Goal: Transaction & Acquisition: Obtain resource

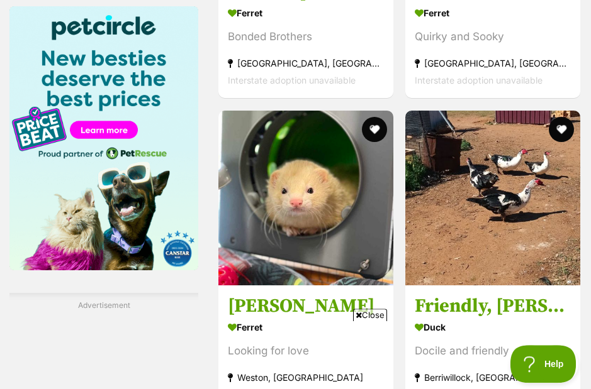
scroll to position [2008, 0]
click at [341, 262] on img at bounding box center [305, 198] width 175 height 175
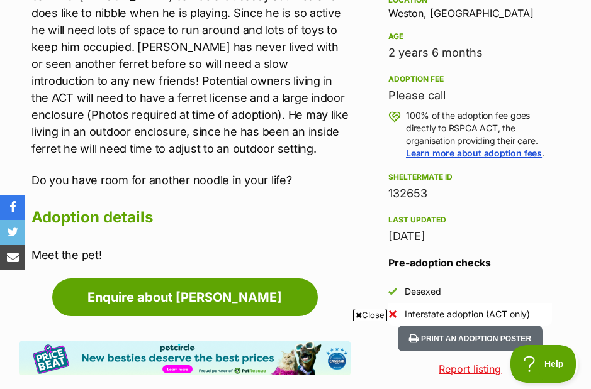
click at [244, 281] on link "Enquire about [PERSON_NAME]" at bounding box center [185, 298] width 266 height 38
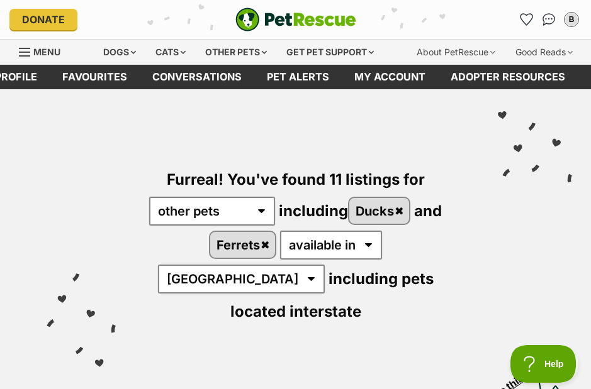
click at [224, 242] on link "Ferrets" at bounding box center [242, 245] width 65 height 26
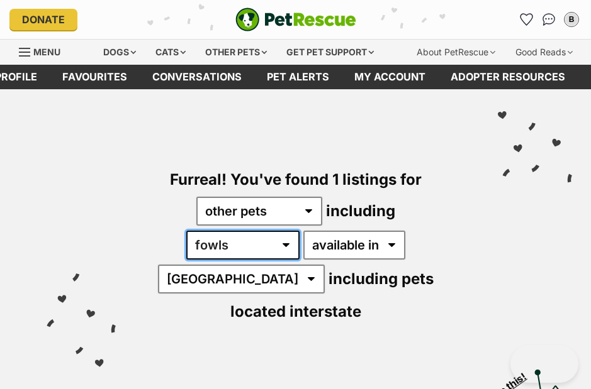
click at [291, 238] on select "all other pets Birds Chickens Cows Ducks Ferrets Fowls Goats Guinea Pigs Horses…" at bounding box center [242, 245] width 113 height 29
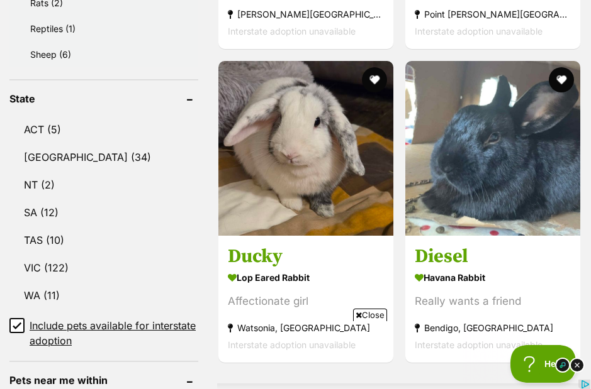
click at [367, 70] on button "favourite" at bounding box center [374, 79] width 25 height 25
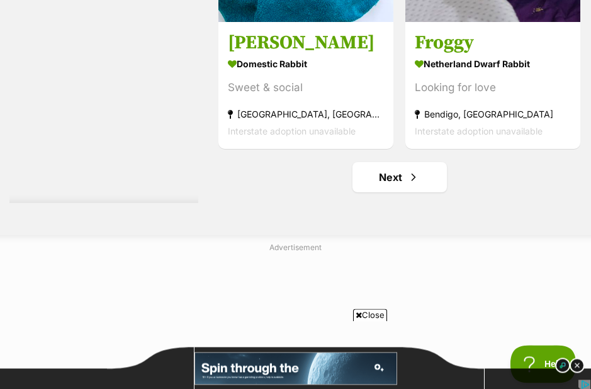
scroll to position [4371, 0]
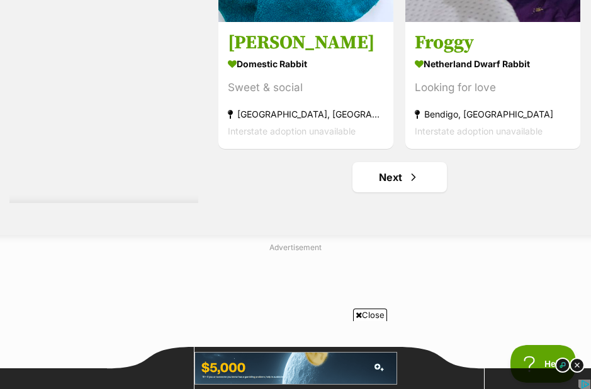
click at [392, 193] on link "Next" at bounding box center [399, 177] width 94 height 30
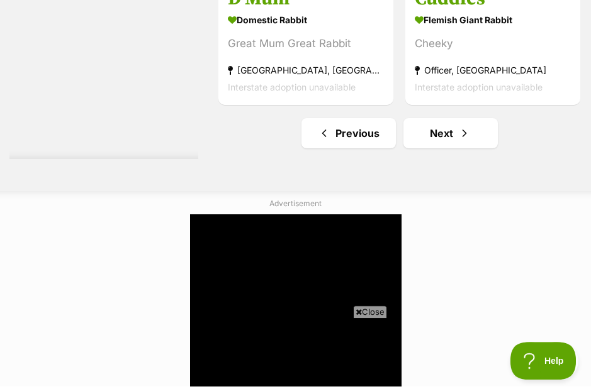
scroll to position [4465, 0]
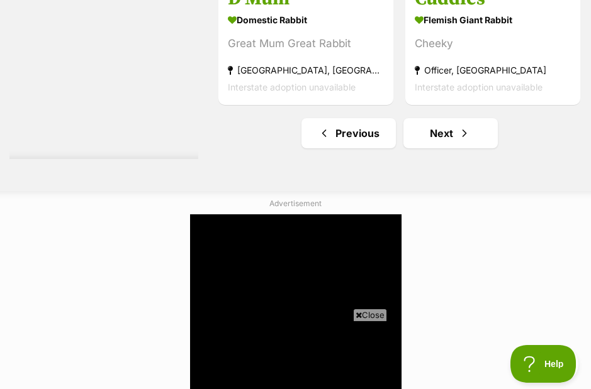
click at [458, 141] on span "Next page" at bounding box center [464, 133] width 13 height 15
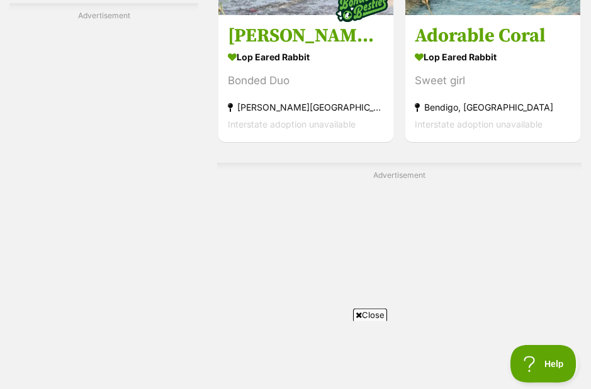
scroll to position [3741, 0]
